Goal: Transaction & Acquisition: Book appointment/travel/reservation

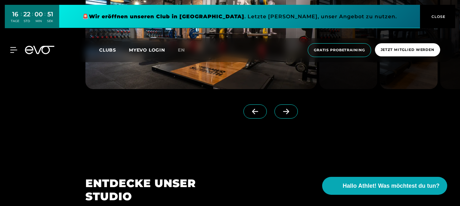
scroll to position [536, 0]
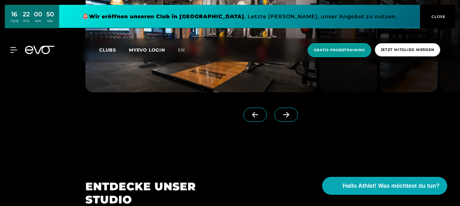
click at [320, 46] on span "Gratis Probetraining" at bounding box center [338, 50] width 63 height 14
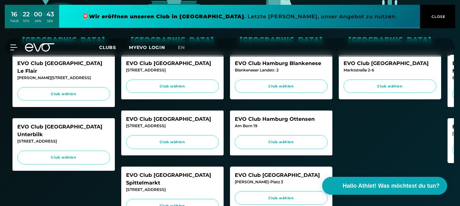
scroll to position [229, 0]
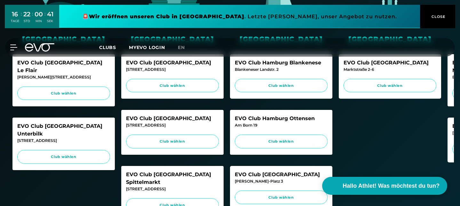
drag, startPoint x: 281, startPoint y: 160, endPoint x: 258, endPoint y: 159, distance: 23.3
click at [258, 170] on div "EVO Club [GEOGRAPHIC_DATA]" at bounding box center [281, 174] width 93 height 8
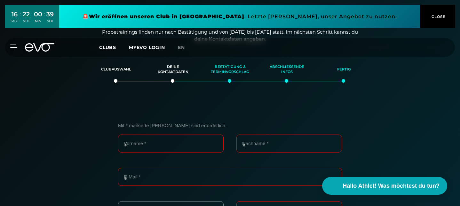
scroll to position [110, 0]
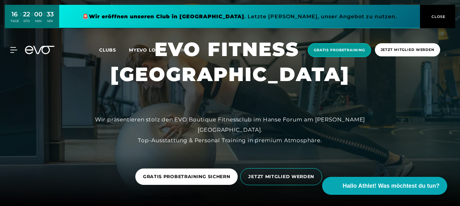
click at [358, 56] on span "Gratis Probetraining" at bounding box center [338, 50] width 63 height 14
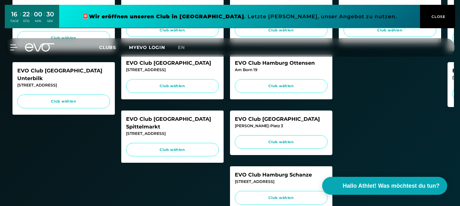
scroll to position [263, 0]
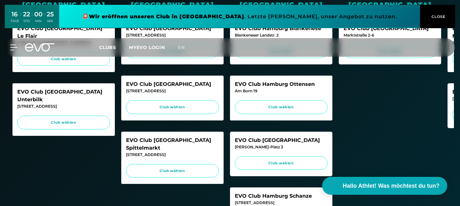
copy div "EVO Club [GEOGRAPHIC_DATA]"
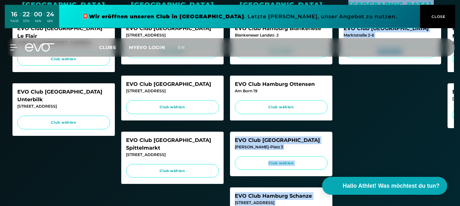
drag, startPoint x: 236, startPoint y: 114, endPoint x: 399, endPoint y: 123, distance: 163.3
click at [399, 123] on div "Düsseldorf EVO Club Düsseldorf Le Flair Marc-Chagall-Straße 2 Club wählen EVO C…" at bounding box center [229, 98] width 447 height 302
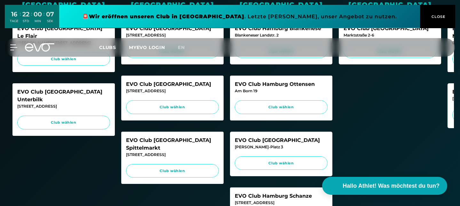
click at [388, 142] on div "Wiesbaden EVO Club Wiesbaden Marktstraße 2-6 Club wählen" at bounding box center [389, 98] width 102 height 290
drag, startPoint x: 313, startPoint y: 178, endPoint x: 234, endPoint y: 178, distance: 78.9
click at [235, 192] on div "EVO Club Hamburg Schanze" at bounding box center [281, 196] width 93 height 8
copy div "EVO Club Hamburg Schanze"
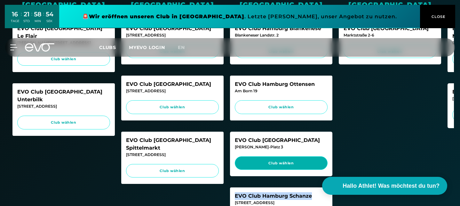
click at [303, 156] on span "Club wählen" at bounding box center [281, 163] width 93 height 14
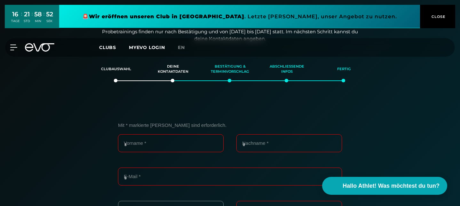
scroll to position [110, 0]
click at [161, 135] on input "Vorname *" at bounding box center [170, 144] width 105 height 18
type input "**********"
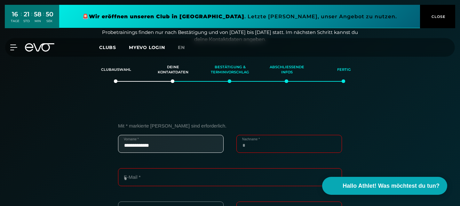
type input "**********"
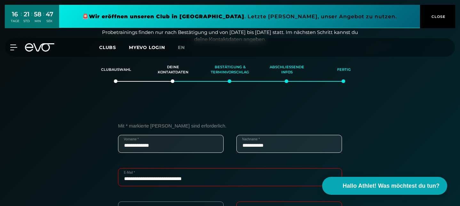
drag, startPoint x: 202, startPoint y: 154, endPoint x: 138, endPoint y: 153, distance: 63.9
click at [138, 168] on input "**********" at bounding box center [230, 177] width 224 height 18
type input "*"
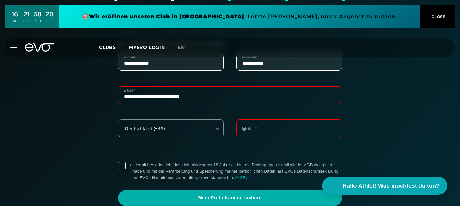
scroll to position [200, 0]
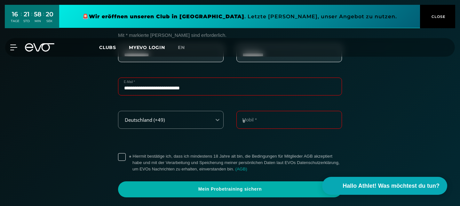
type input "**********"
click at [293, 111] on input "Mobil *" at bounding box center [288, 120] width 105 height 18
type input "**********"
click at [159, 153] on label "* Hiermit bestätige ich, dass ich mindestens 18 Jahre alt bin, die Bedingungen …" at bounding box center [236, 162] width 209 height 19
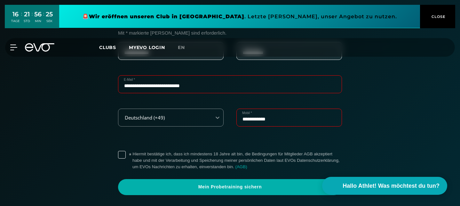
scroll to position [207, 0]
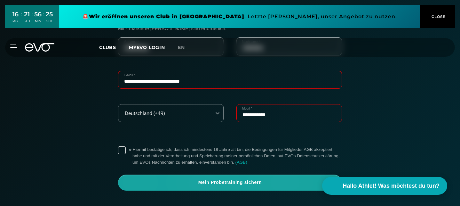
click at [244, 179] on span "Mein Probetraining sichern" at bounding box center [230, 182] width 208 height 6
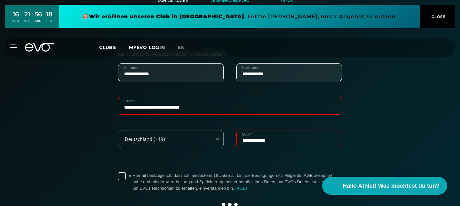
scroll to position [202, 0]
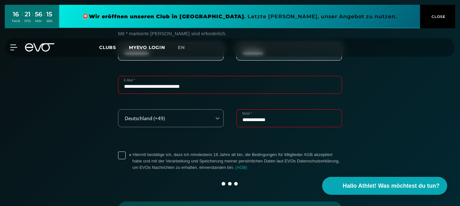
click at [149, 76] on div "**********" at bounding box center [230, 89] width 224 height 26
click at [149, 76] on input "**********" at bounding box center [230, 85] width 224 height 18
click at [150, 76] on input "**********" at bounding box center [230, 85] width 224 height 18
type input "**********"
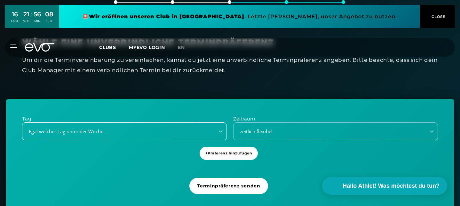
click at [183, 140] on div "Egal welcher Tag unter der Woche" at bounding box center [124, 131] width 205 height 18
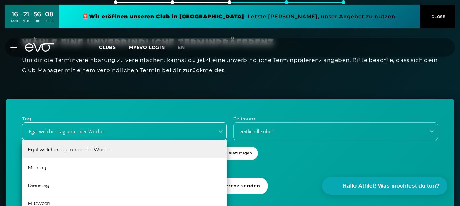
scroll to position [193, 0]
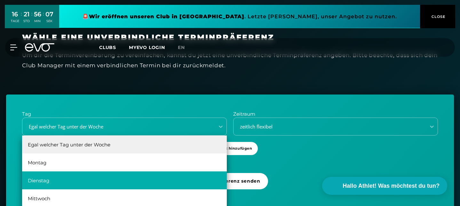
click at [173, 171] on div "Dienstag" at bounding box center [124, 180] width 205 height 18
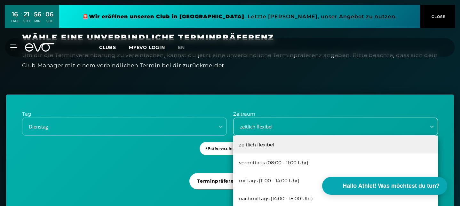
click at [245, 123] on div "zeitlich flexibel" at bounding box center [327, 126] width 187 height 7
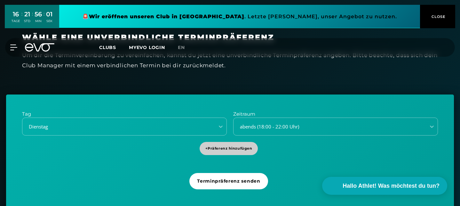
click at [247, 145] on span "+ Präferenz hinzufügen" at bounding box center [228, 147] width 47 height 5
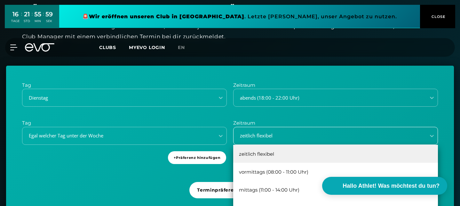
click at [247, 138] on div "vormittags (08:00 - 11:00 Uhr), 2 of 5. 5 results available. Use Up and Down to…" at bounding box center [335, 136] width 205 height 18
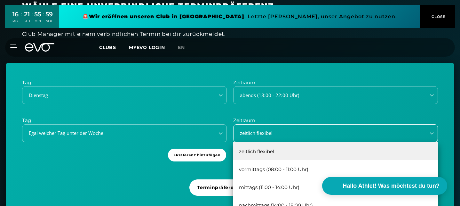
scroll to position [225, 0]
click at [136, 155] on div "Tag Dienstag Zeitraum abends (18:00 - 22:00 Uhr) Tag Egal welcher Tag unter der…" at bounding box center [229, 143] width 447 height 160
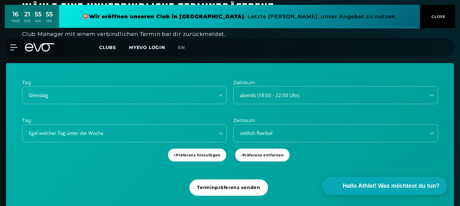
scroll to position [216, 0]
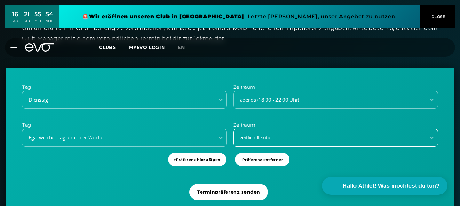
click at [265, 128] on div "zeitlich flexibel" at bounding box center [335, 137] width 205 height 18
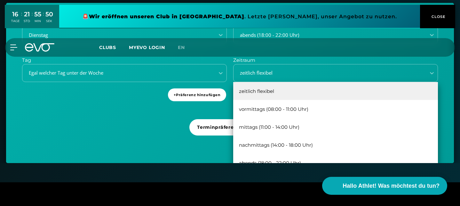
scroll to position [286, 0]
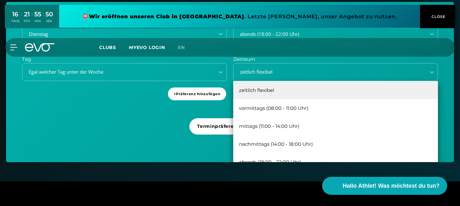
click at [209, 126] on div "Tag Dienstag Zeitraum abends (18:00 - 22:00 Uhr) Tag Egal welcher Tag unter der…" at bounding box center [229, 82] width 447 height 160
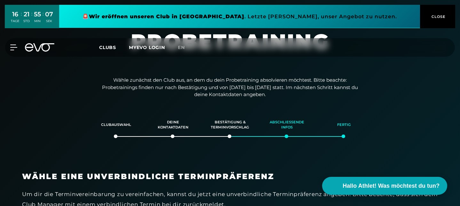
scroll to position [66, 0]
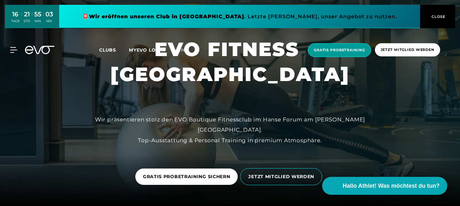
click at [356, 50] on span "Gratis Probetraining" at bounding box center [339, 49] width 51 height 5
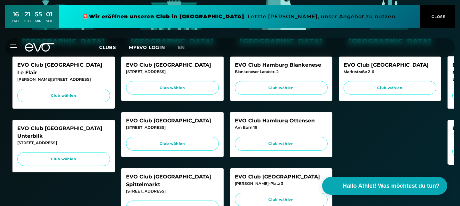
scroll to position [229, 0]
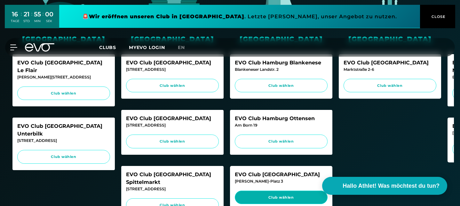
click at [288, 190] on span "Club wählen" at bounding box center [281, 197] width 93 height 14
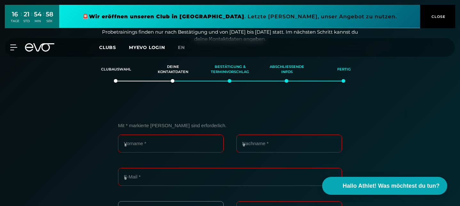
scroll to position [110, 0]
click at [179, 135] on input "Vorname *" at bounding box center [170, 144] width 105 height 18
type input "**********"
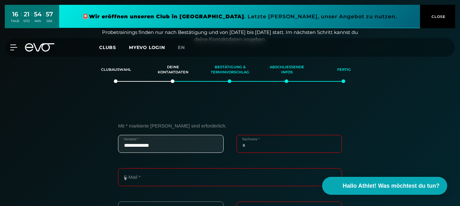
type input "**********"
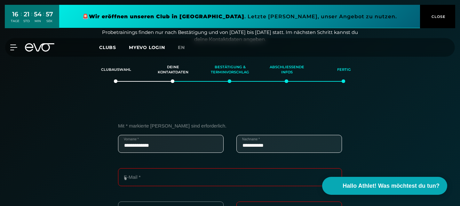
type input "**********"
drag, startPoint x: 170, startPoint y: 121, endPoint x: 140, endPoint y: 120, distance: 30.7
click at [140, 135] on input "**********" at bounding box center [170, 144] width 105 height 18
type input "******"
click at [265, 168] on input "**********" at bounding box center [230, 177] width 224 height 18
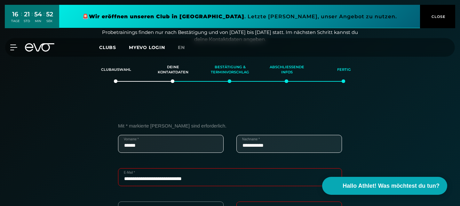
click at [151, 168] on input "**********" at bounding box center [230, 177] width 224 height 18
drag, startPoint x: 180, startPoint y: 152, endPoint x: 168, endPoint y: 152, distance: 12.1
click at [168, 168] on input "**********" at bounding box center [230, 177] width 224 height 18
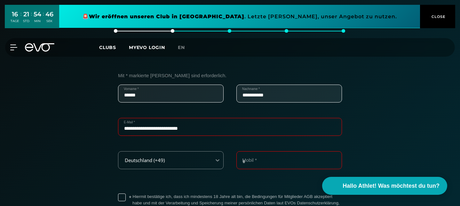
scroll to position [160, 0]
type input "**********"
click at [157, 192] on label "* Hiermit bestätige ich, dass ich mindestens 18 Jahre alt bin, die Bedingungen …" at bounding box center [236, 201] width 209 height 19
click at [255, 150] on input "Mobil *" at bounding box center [288, 159] width 105 height 18
type input "**********"
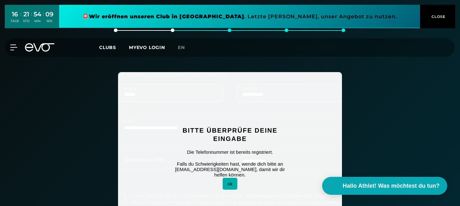
click at [235, 177] on button "ok" at bounding box center [229, 183] width 15 height 12
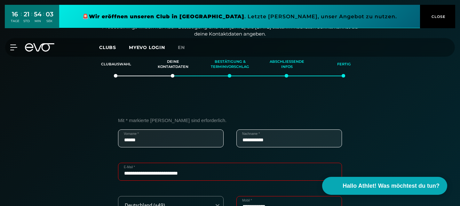
scroll to position [122, 0]
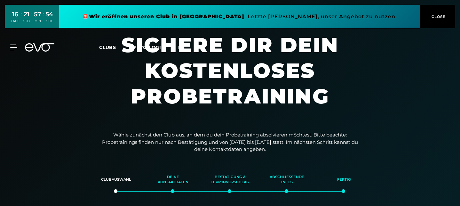
click at [35, 43] on div "MyEVO Login Über EVO Mitgliedschaften Probetraining TAGESPASS EVO Studios Düsse…" at bounding box center [229, 47] width 457 height 19
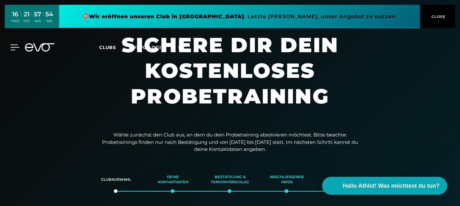
click at [13, 45] on icon at bounding box center [14, 47] width 9 height 6
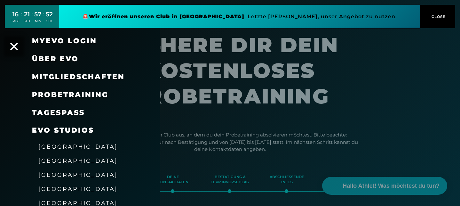
click at [62, 75] on span "Mitgliedschaften" at bounding box center [78, 76] width 93 height 9
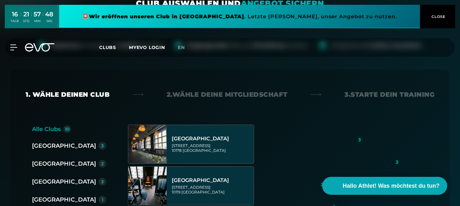
scroll to position [106, 0]
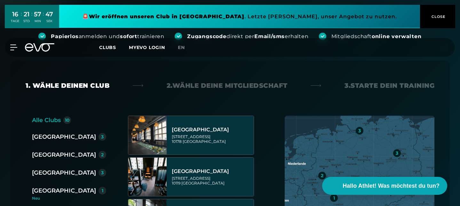
click at [48, 168] on div "[GEOGRAPHIC_DATA]" at bounding box center [64, 172] width 64 height 9
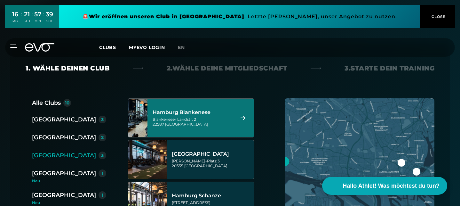
click at [198, 117] on div "Blankeneser Landstr. 2 22587 Hamburg" at bounding box center [192, 122] width 80 height 10
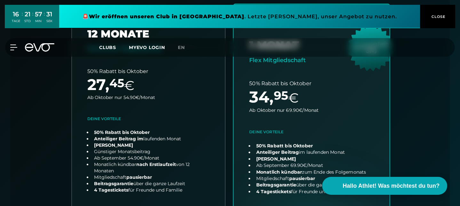
scroll to position [217, 0]
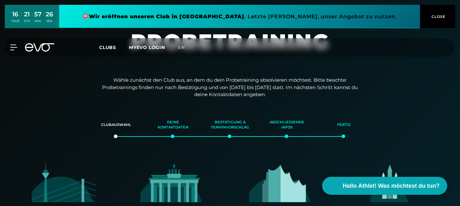
scroll to position [118, 0]
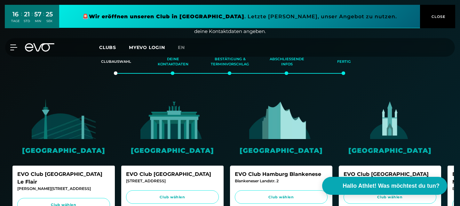
click at [260, 103] on img at bounding box center [281, 119] width 64 height 40
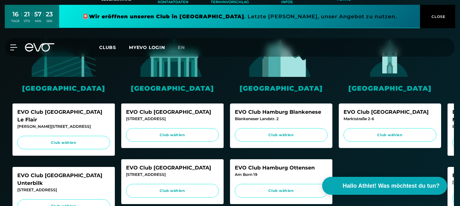
scroll to position [170, 0]
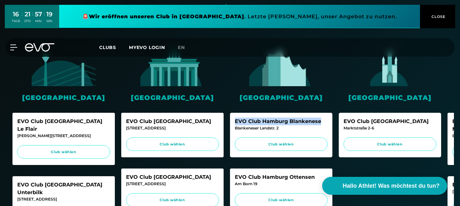
drag, startPoint x: 322, startPoint y: 96, endPoint x: 235, endPoint y: 97, distance: 87.3
click at [235, 117] on div "EVO Club Hamburg Blankenese" at bounding box center [281, 121] width 93 height 8
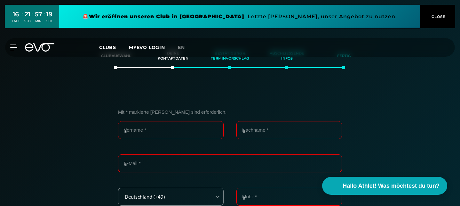
copy div "EVO Club Hamburg Blankenese"
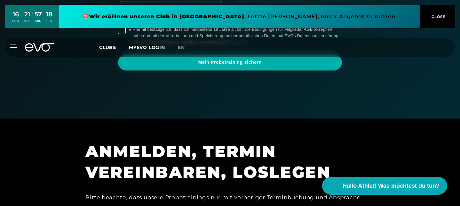
scroll to position [340, 0]
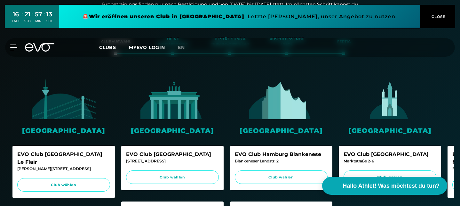
scroll to position [151, 0]
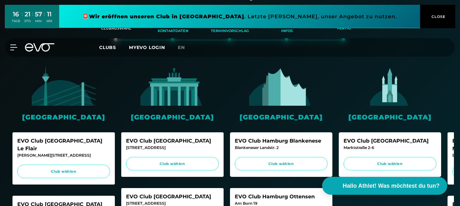
click at [435, 14] on span "CLOSE" at bounding box center [438, 17] width 16 height 6
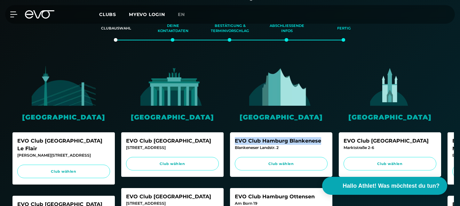
copy div "EVO Club Hamburg Blankenese"
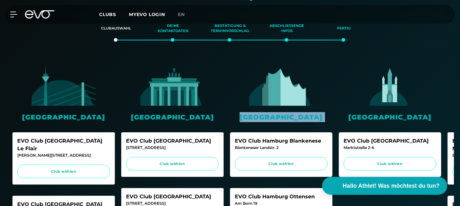
drag, startPoint x: 234, startPoint y: 113, endPoint x: 319, endPoint y: 80, distance: 91.5
click at [319, 80] on div "Hamburg EVO Club Hamburg Blankenese Blankeneser Landstr. 2 Club wählen EVO Club…" at bounding box center [281, 211] width 102 height 290
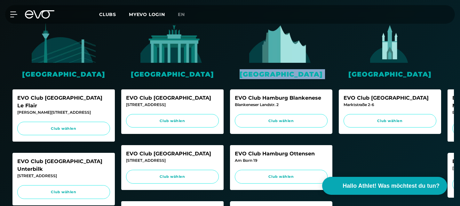
scroll to position [195, 0]
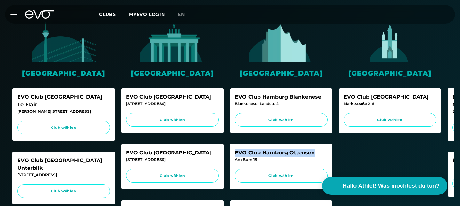
drag, startPoint x: 234, startPoint y: 128, endPoint x: 314, endPoint y: 128, distance: 79.6
click at [314, 144] on div "EVO Club Hamburg Ottensen Am Born 19 Club wählen" at bounding box center [281, 166] width 102 height 45
copy div "EVO Club Hamburg Ottensen"
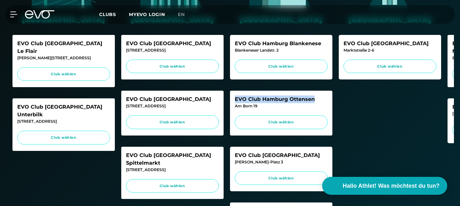
scroll to position [269, 0]
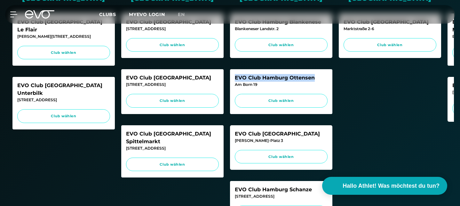
drag, startPoint x: 284, startPoint y: 116, endPoint x: 235, endPoint y: 107, distance: 49.5
click at [235, 130] on div "EVO Club [GEOGRAPHIC_DATA]" at bounding box center [281, 134] width 93 height 8
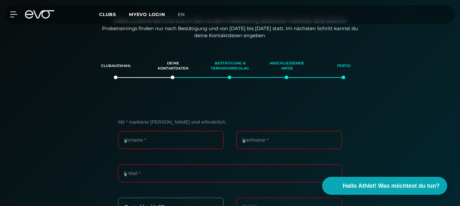
scroll to position [110, 0]
